Goal: Information Seeking & Learning: Stay updated

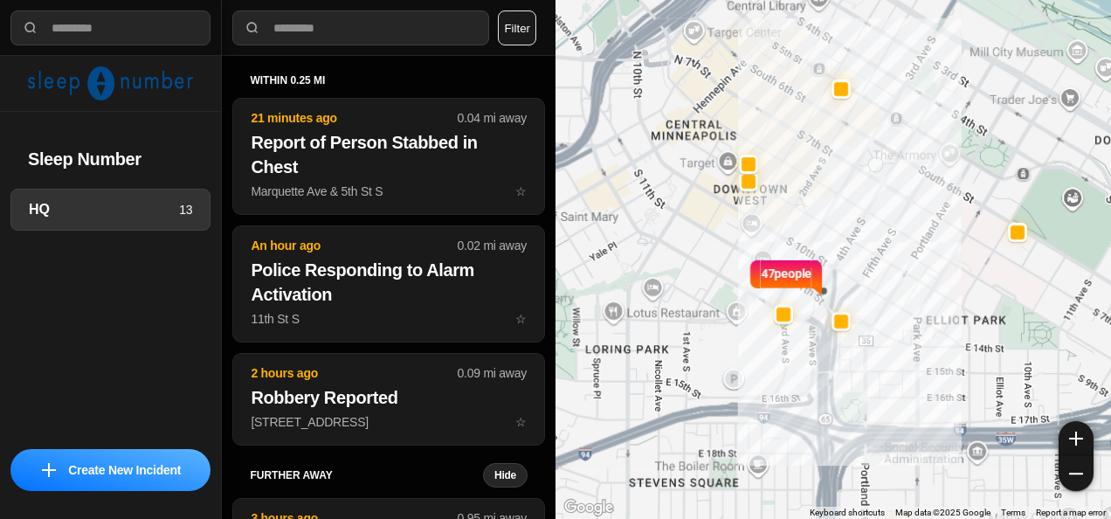
select select "*"
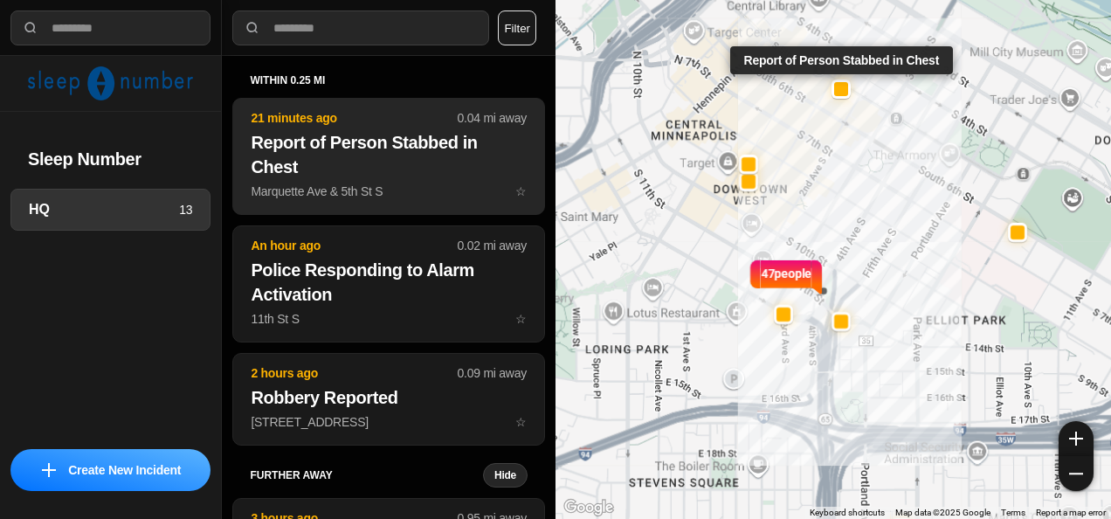
click at [396, 168] on h2 "Report of Person Stabbed in Chest" at bounding box center [389, 154] width 276 height 49
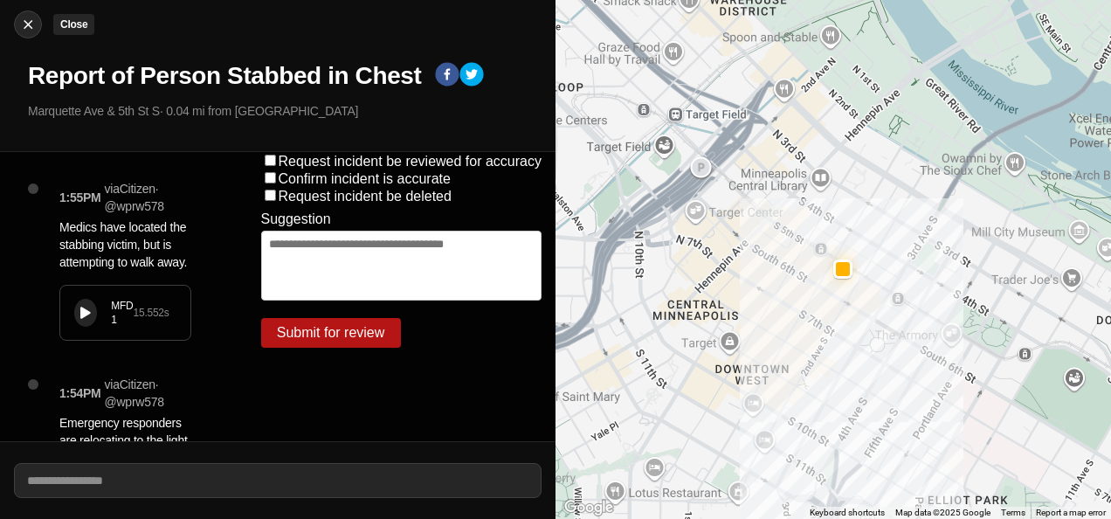
click at [28, 35] on button "Close" at bounding box center [28, 24] width 28 height 28
select select "*"
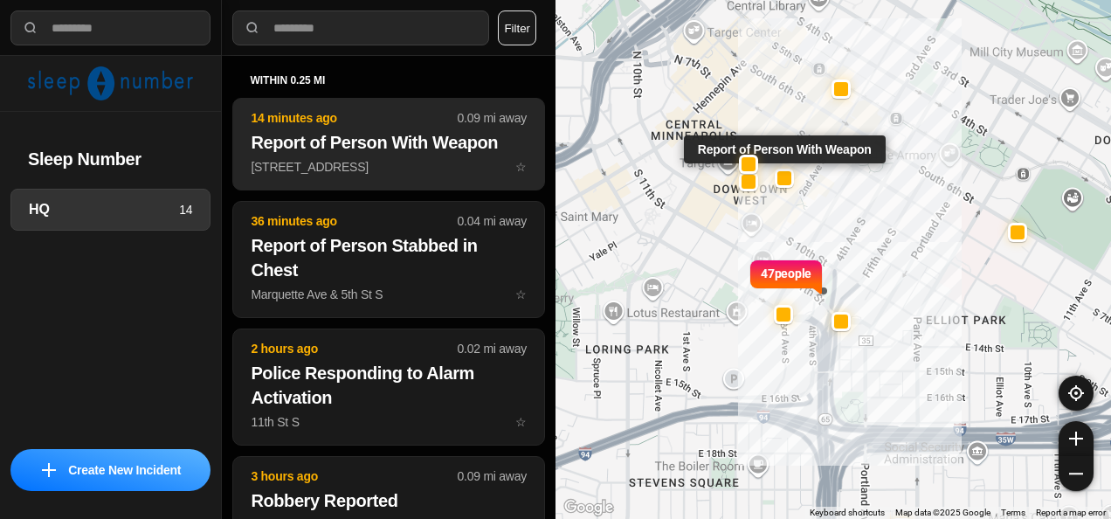
click at [412, 175] on button "14 minutes ago 0.09 mi away Report of Person With Weapon 800 Marquette Ave ☆" at bounding box center [388, 144] width 313 height 93
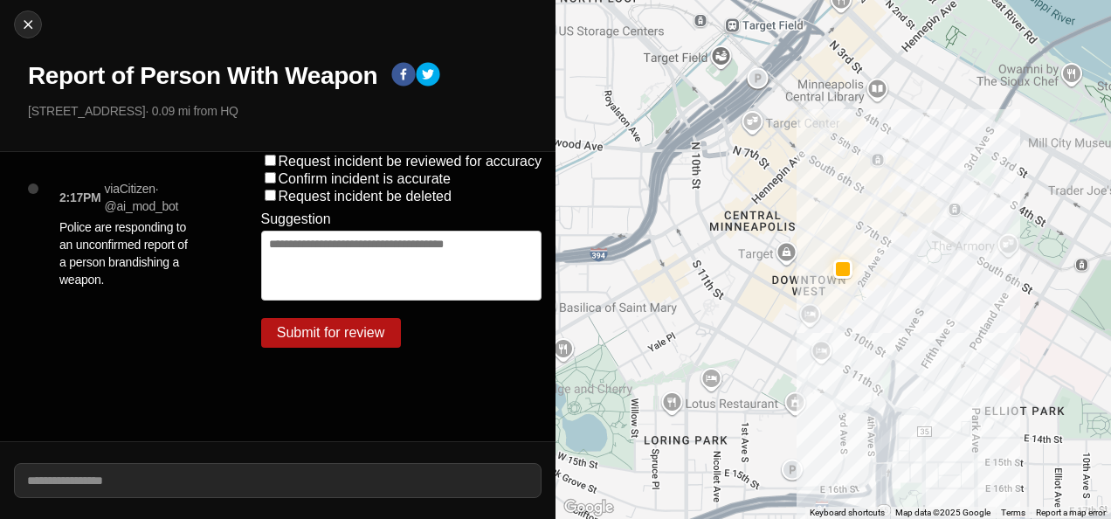
select select "*"
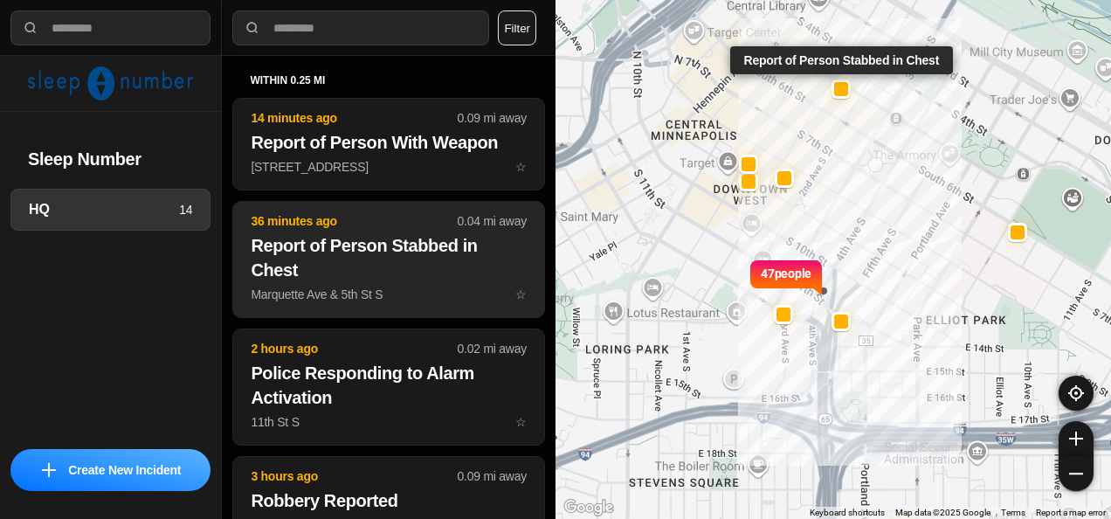
click at [413, 284] on button "36 minutes ago 0.04 mi away Report of Person Stabbed in Chest Marquette Ave & 5…" at bounding box center [388, 259] width 313 height 117
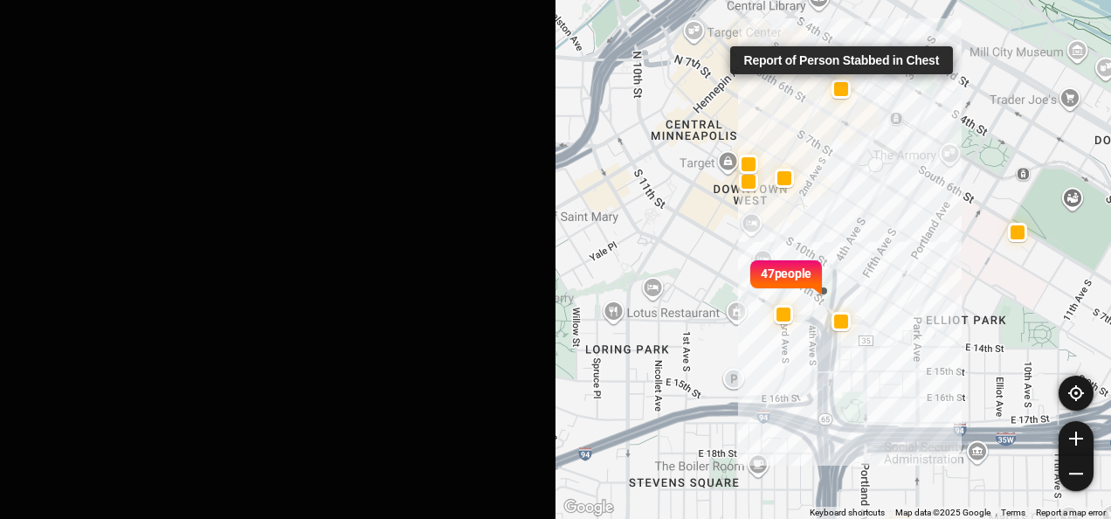
select select "*"
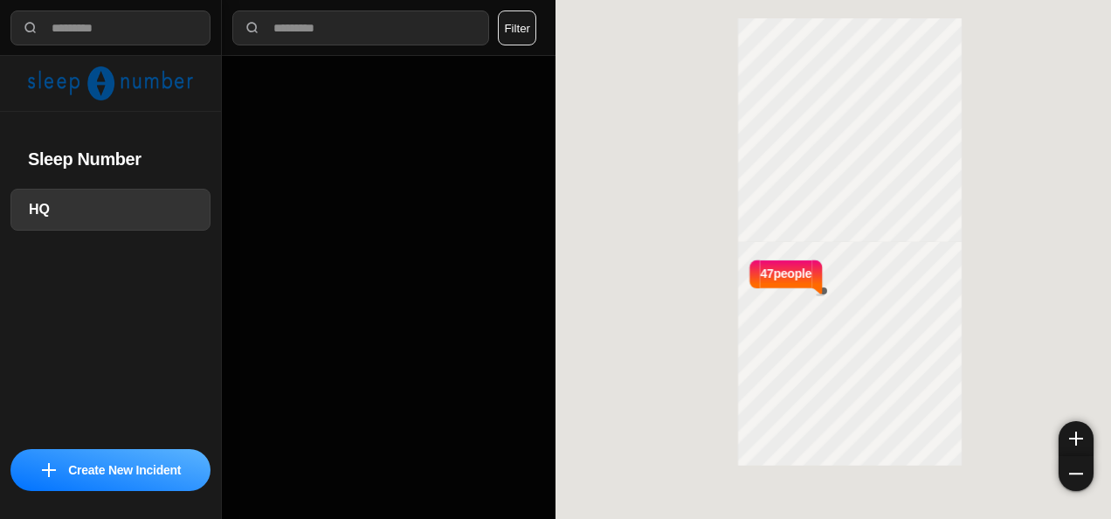
select select "*"
